Goal: Find specific page/section: Find specific page/section

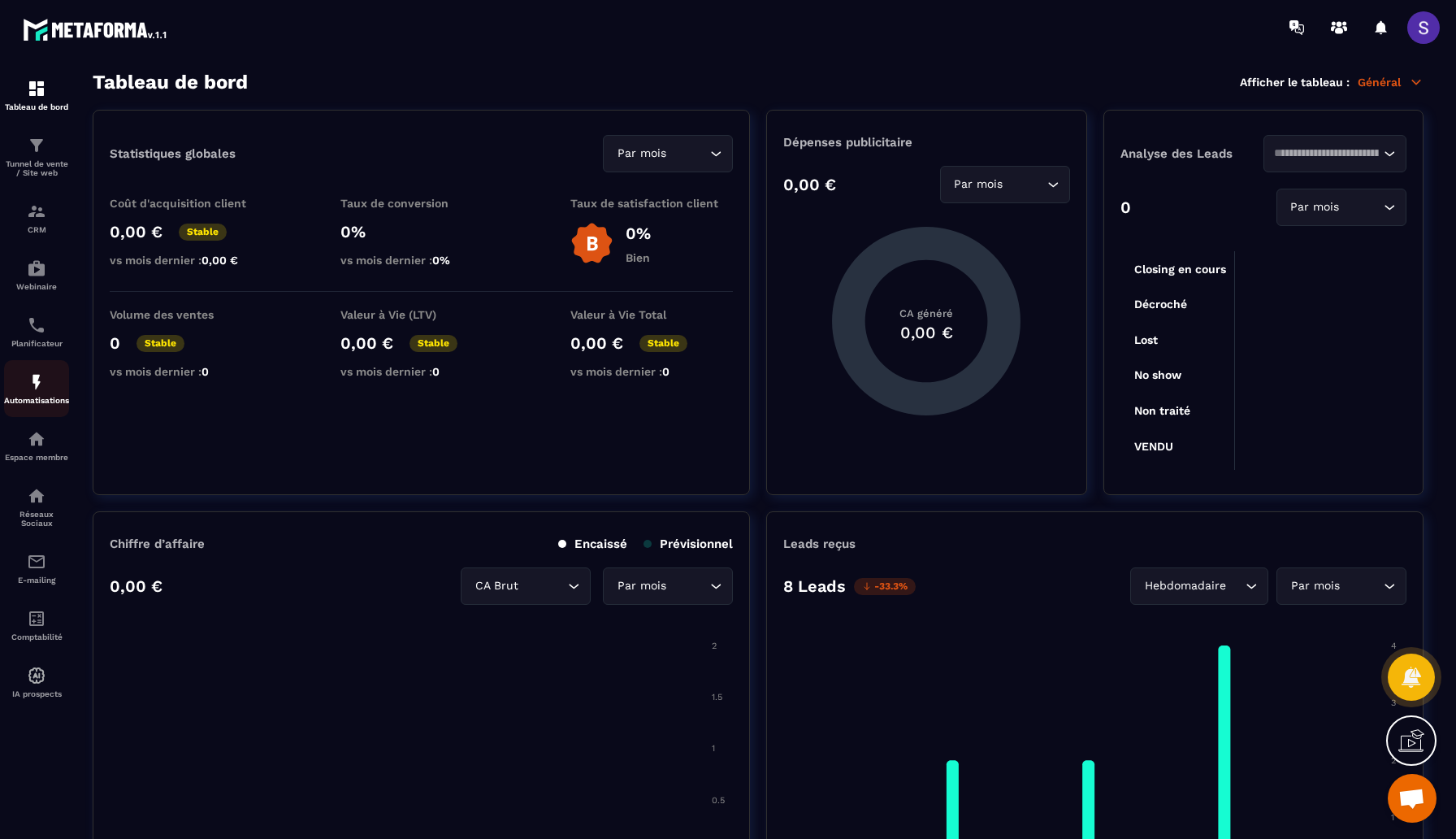
click at [41, 390] on img at bounding box center [36, 382] width 20 height 20
click at [44, 164] on p "Tunnel de vente / Site web" at bounding box center [36, 168] width 65 height 18
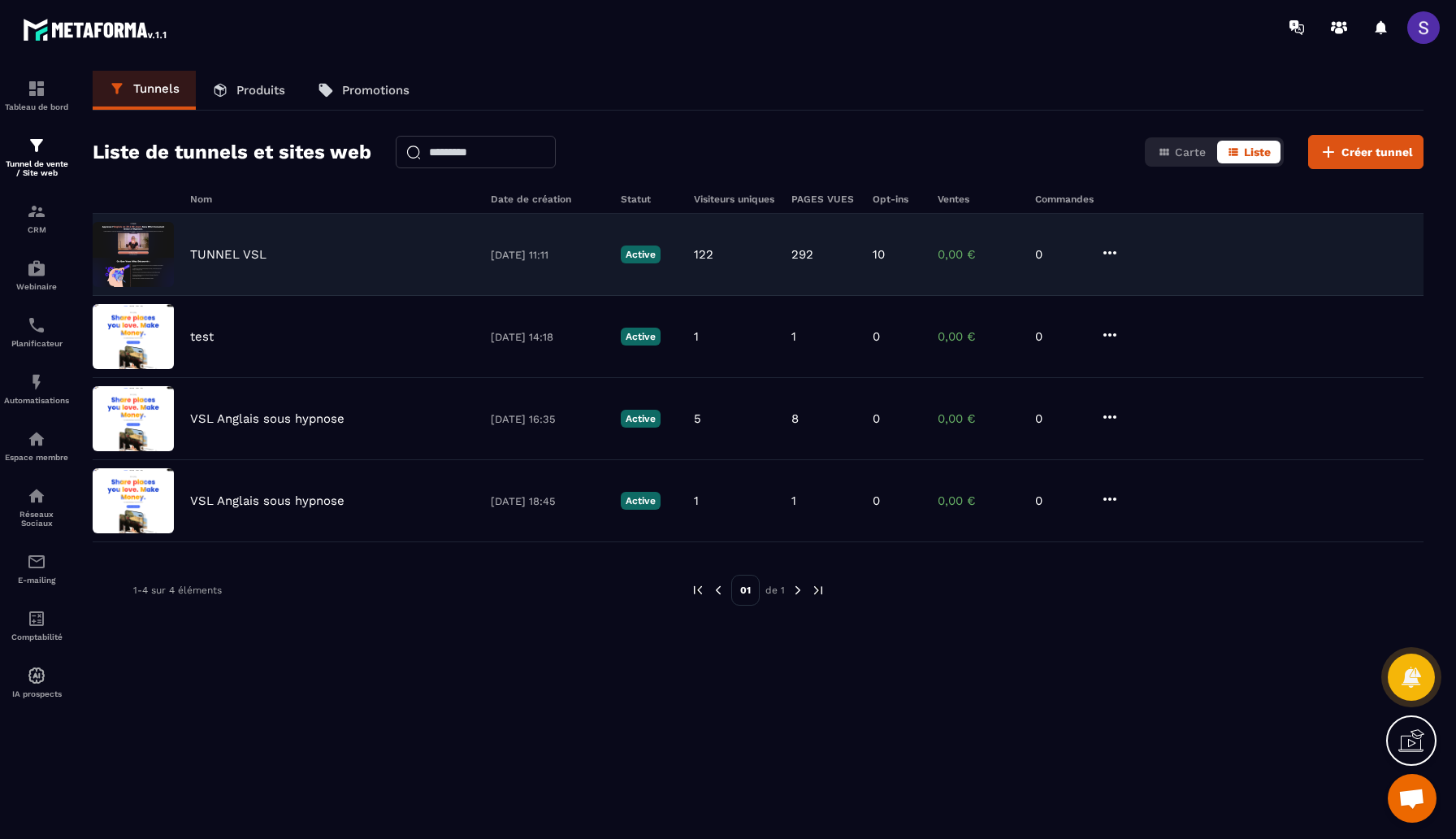
click at [361, 255] on div "TUNNEL VSL" at bounding box center [332, 254] width 284 height 15
click at [160, 255] on img at bounding box center [133, 254] width 81 height 65
click at [363, 250] on div "TUNNEL VSL" at bounding box center [332, 254] width 284 height 15
click at [180, 296] on div "TUNNEL VSL 15/07/2025 11:11 Active 122 292 10 0,00 € 0" at bounding box center [757, 336] width 1331 height 82
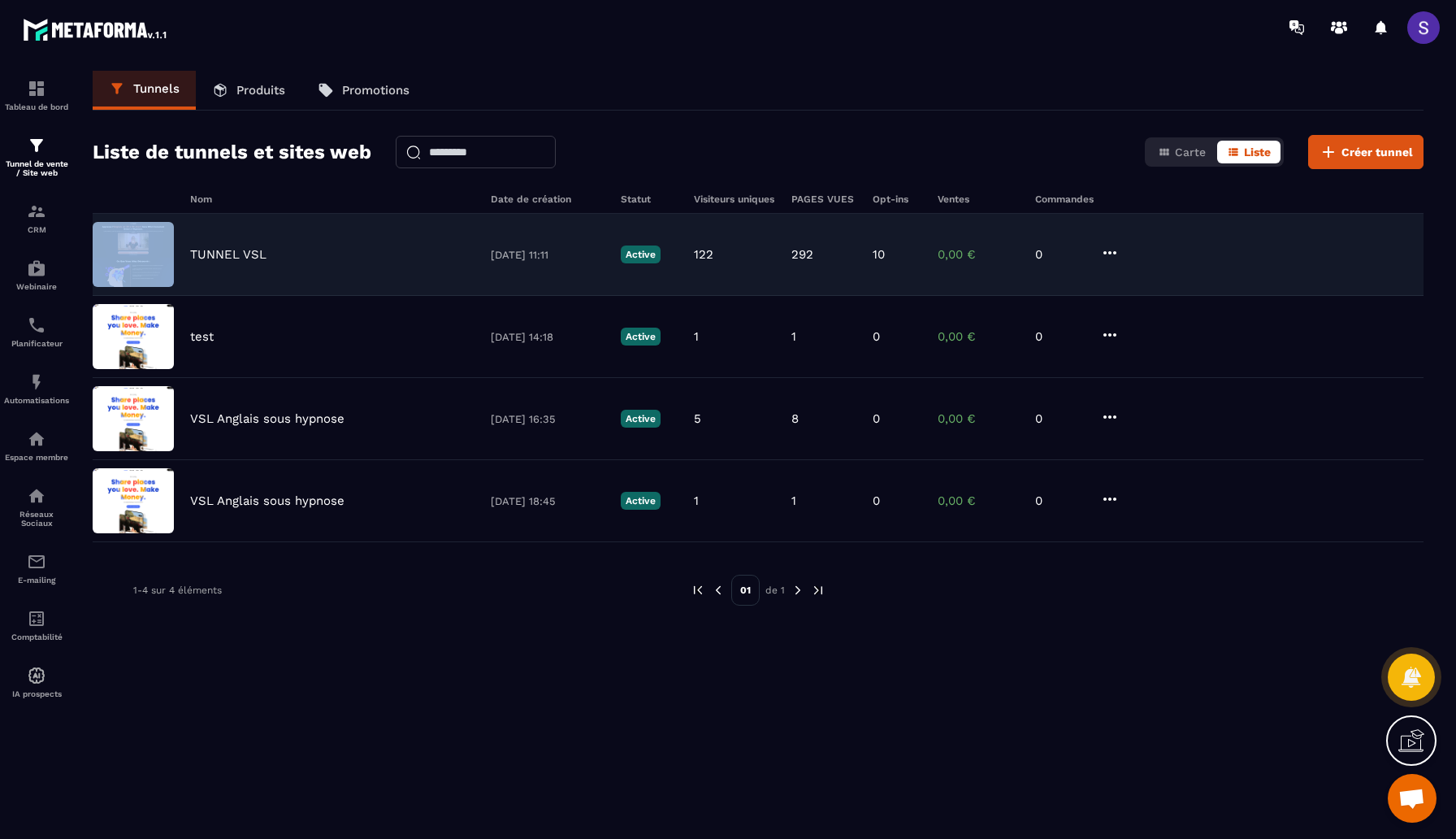
click at [180, 296] on div "TUNNEL VSL 15/07/2025 11:11 Active 122 292 10 0,00 € 0" at bounding box center [757, 336] width 1331 height 82
